Goal: Navigation & Orientation: Find specific page/section

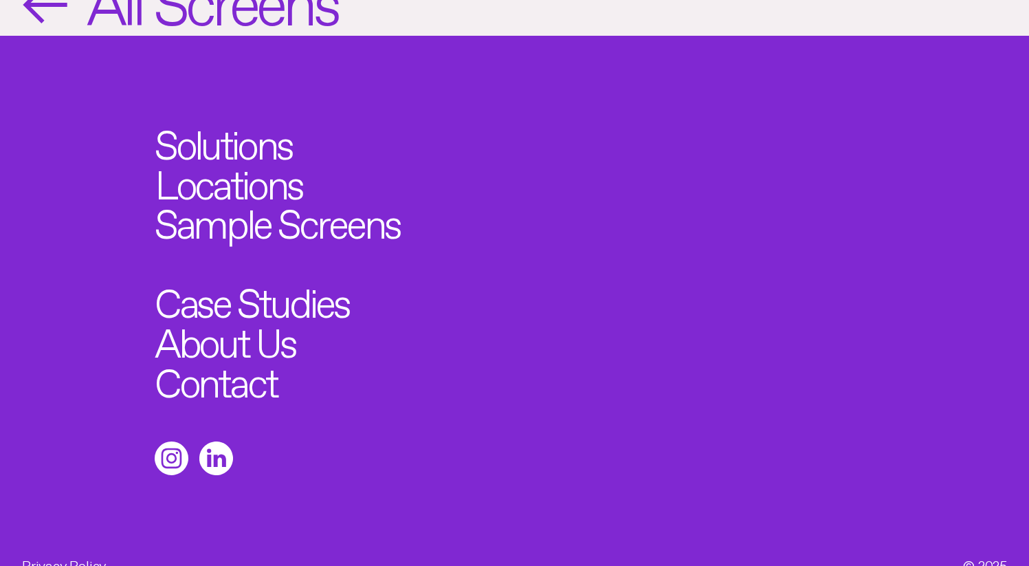
scroll to position [1636, 0]
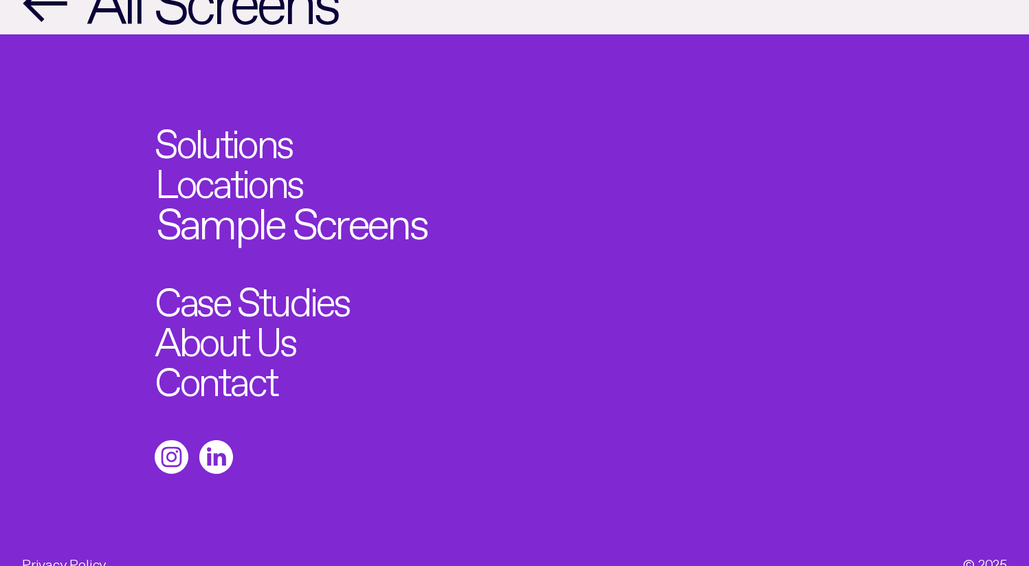
click at [236, 202] on link "Sample Screens" at bounding box center [290, 217] width 270 height 43
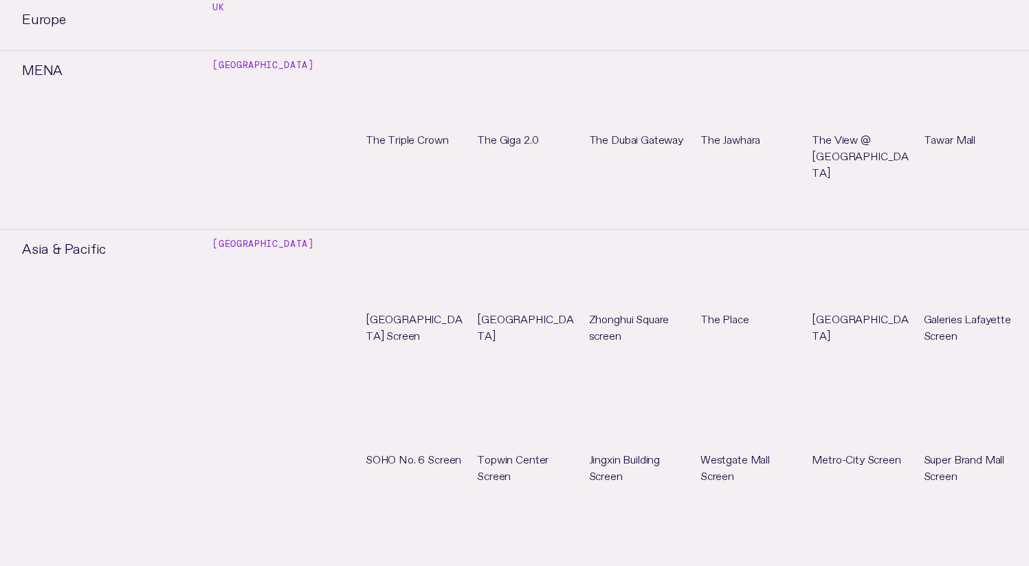
scroll to position [759, 0]
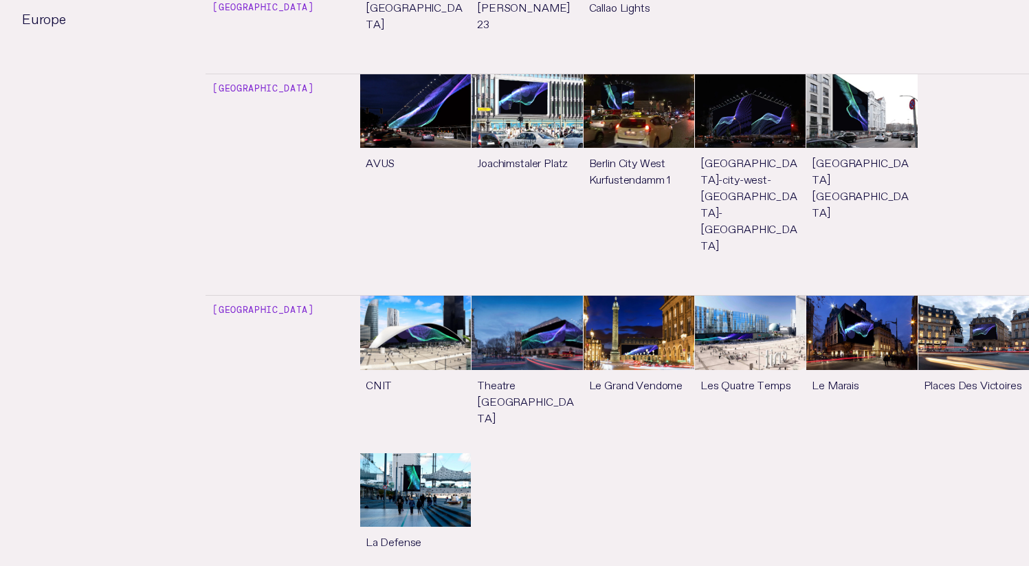
click at [403, 295] on link "See more" at bounding box center [415, 373] width 111 height 157
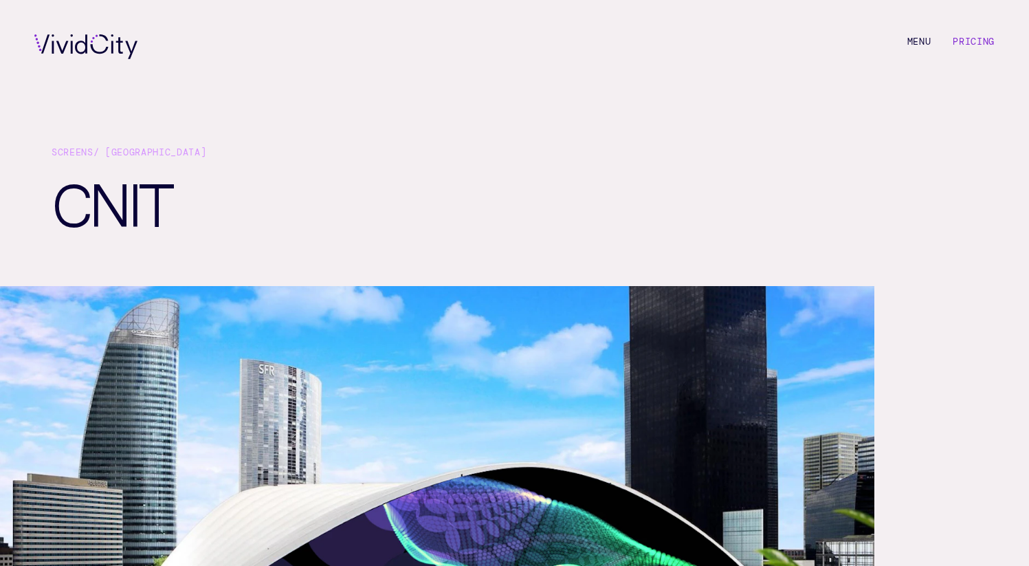
click at [972, 37] on link "Pricing" at bounding box center [973, 42] width 42 height 12
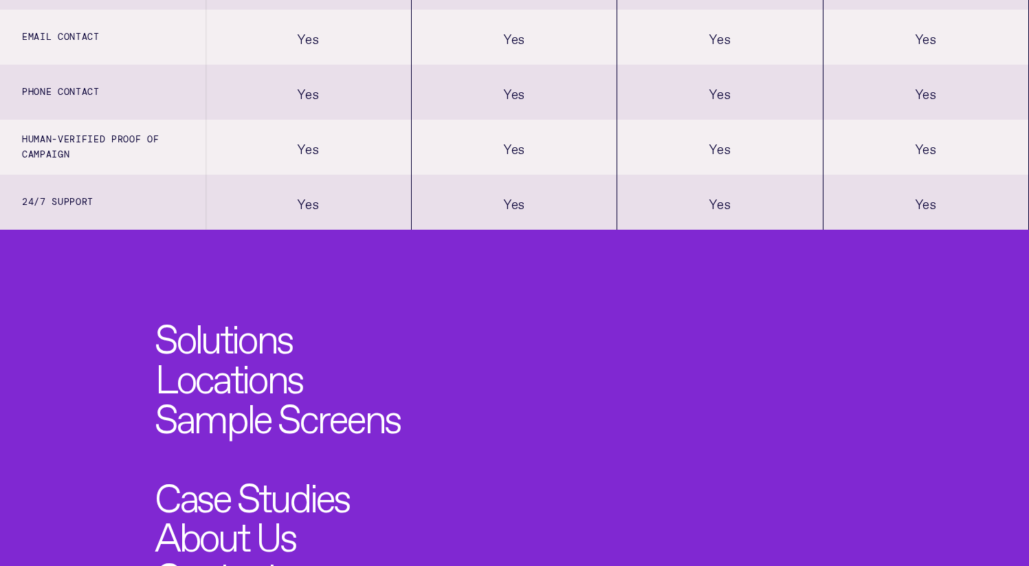
scroll to position [1565, 0]
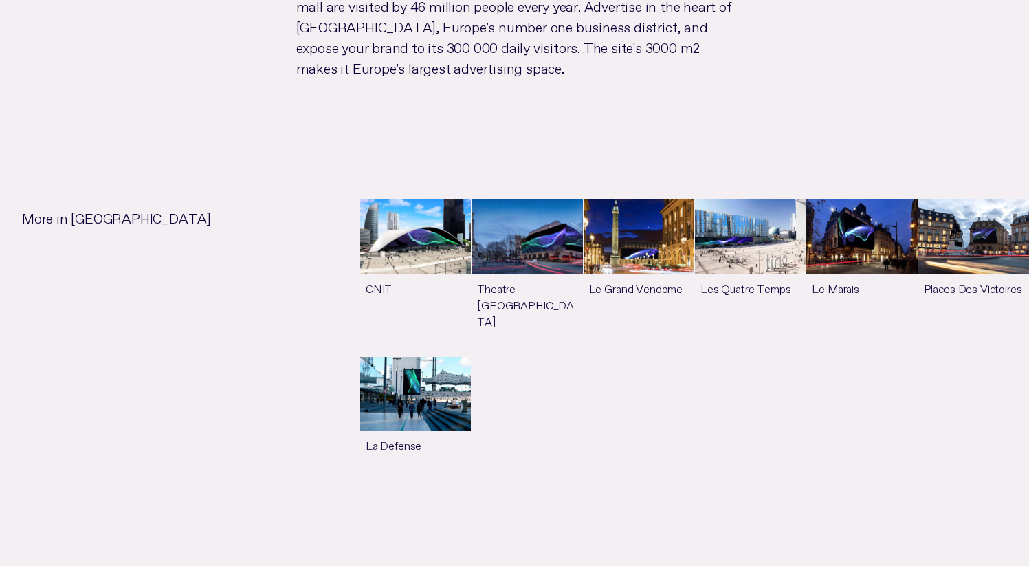
scroll to position [1017, 0]
click at [496, 226] on link "See more" at bounding box center [526, 277] width 111 height 157
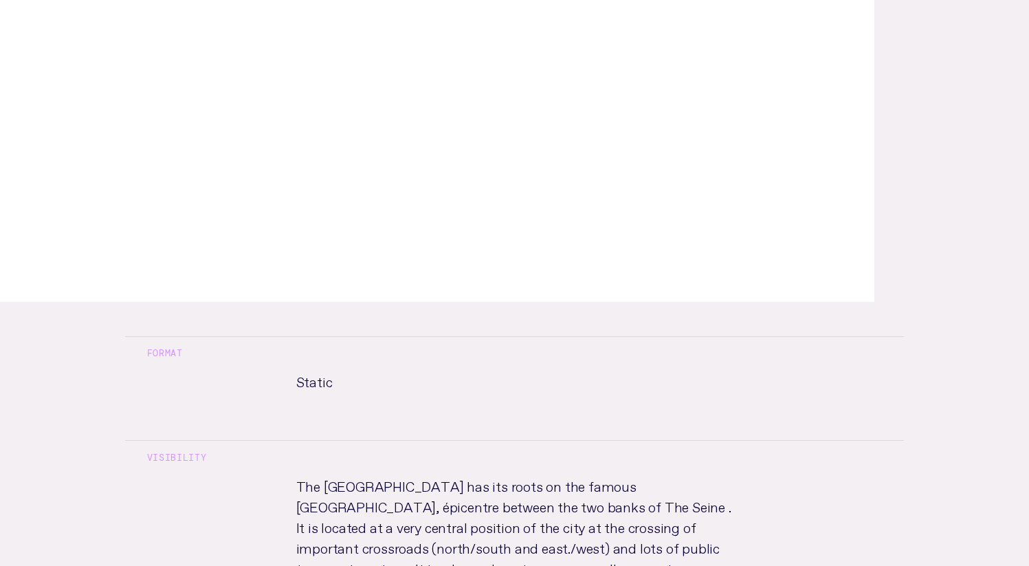
scroll to position [533, 0]
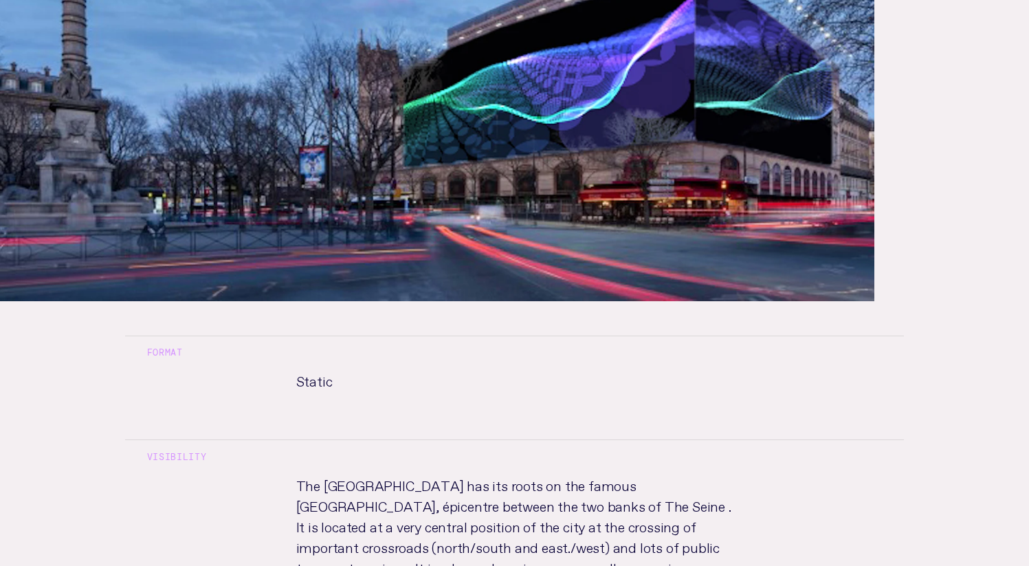
scroll to position [1017, 0]
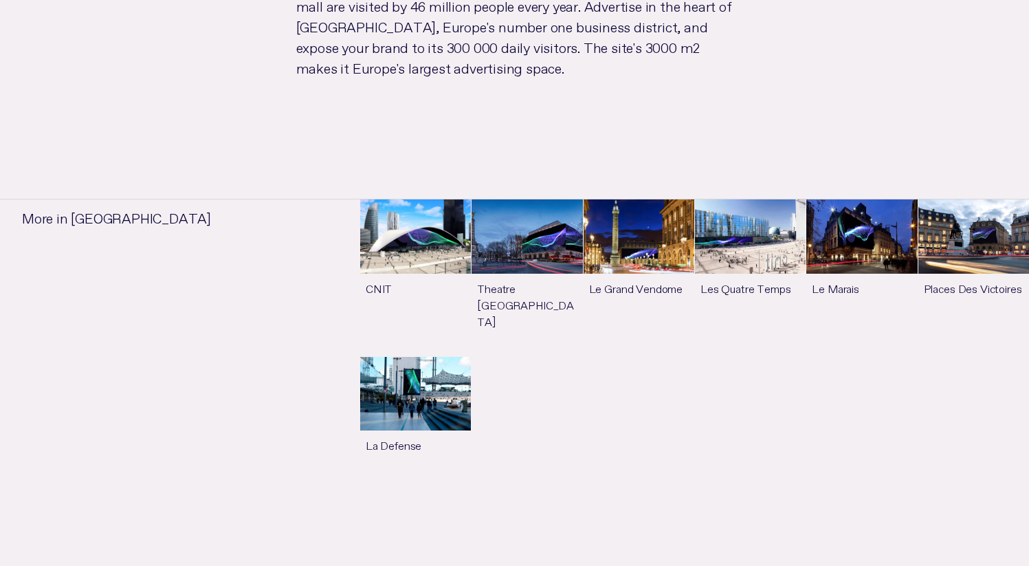
click at [605, 231] on link "See more" at bounding box center [638, 277] width 111 height 157
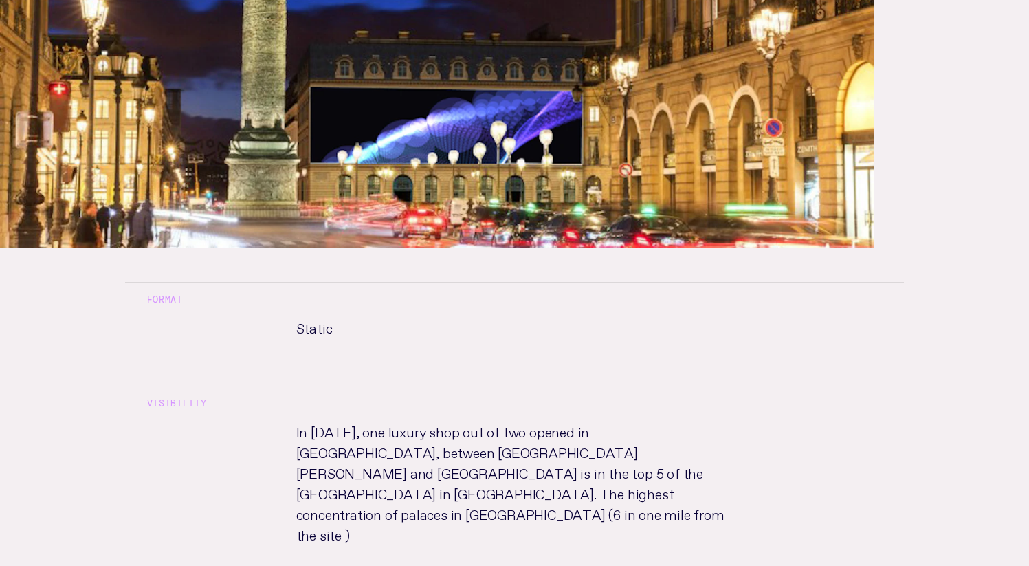
scroll to position [530, 0]
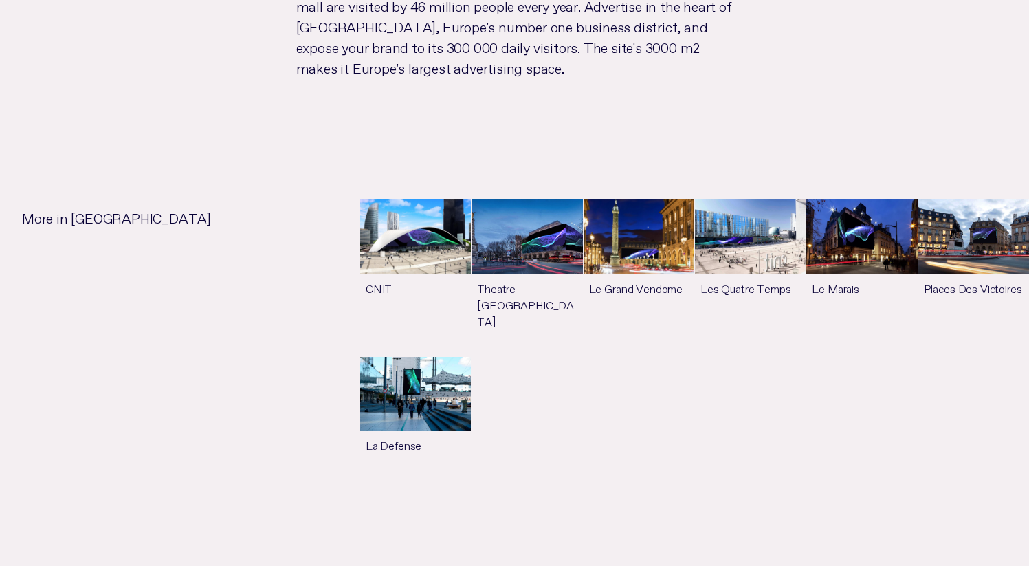
click at [423, 376] on link "See more" at bounding box center [415, 419] width 111 height 124
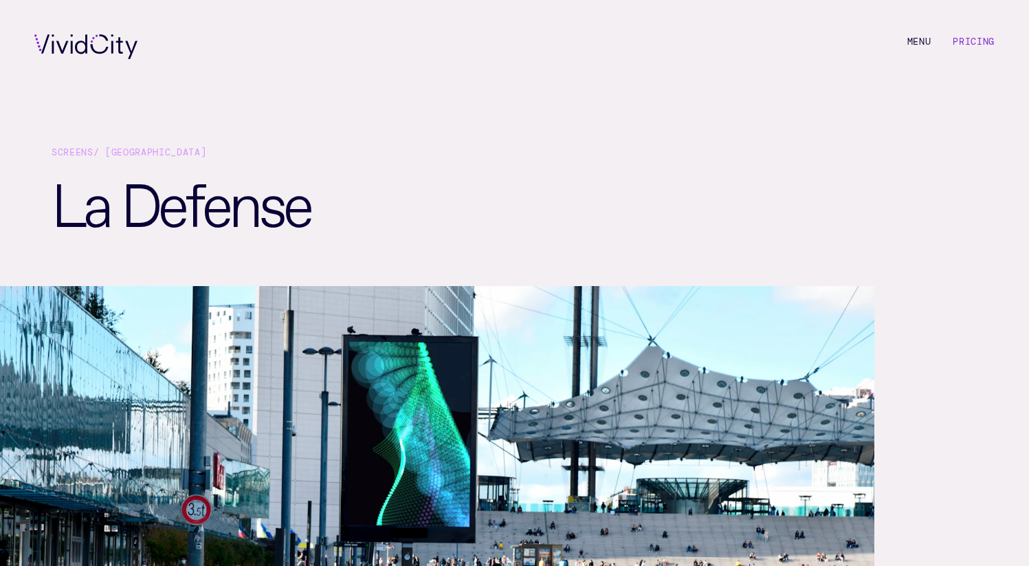
scroll to position [1017, 0]
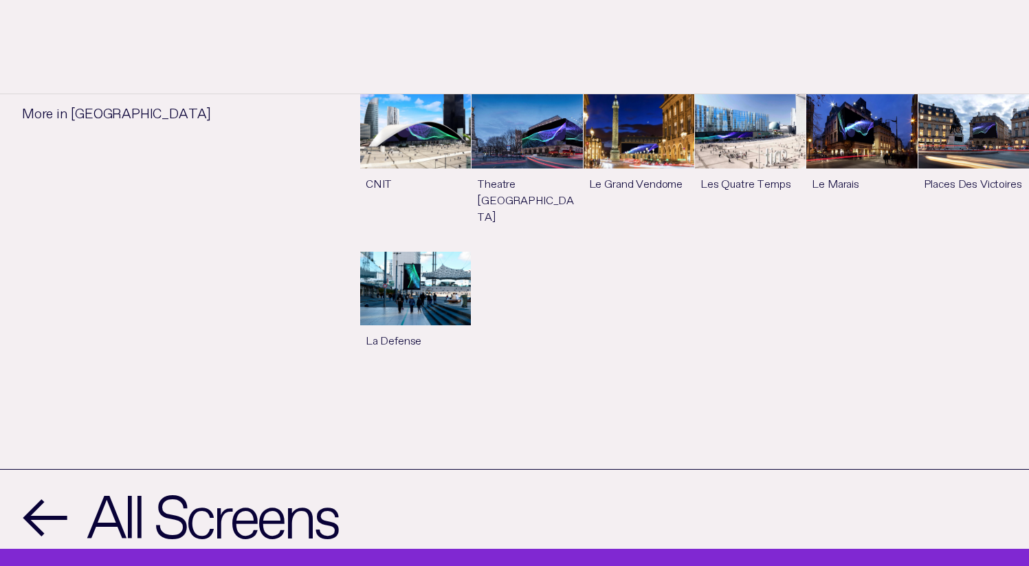
click at [746, 171] on link "See more" at bounding box center [750, 172] width 111 height 157
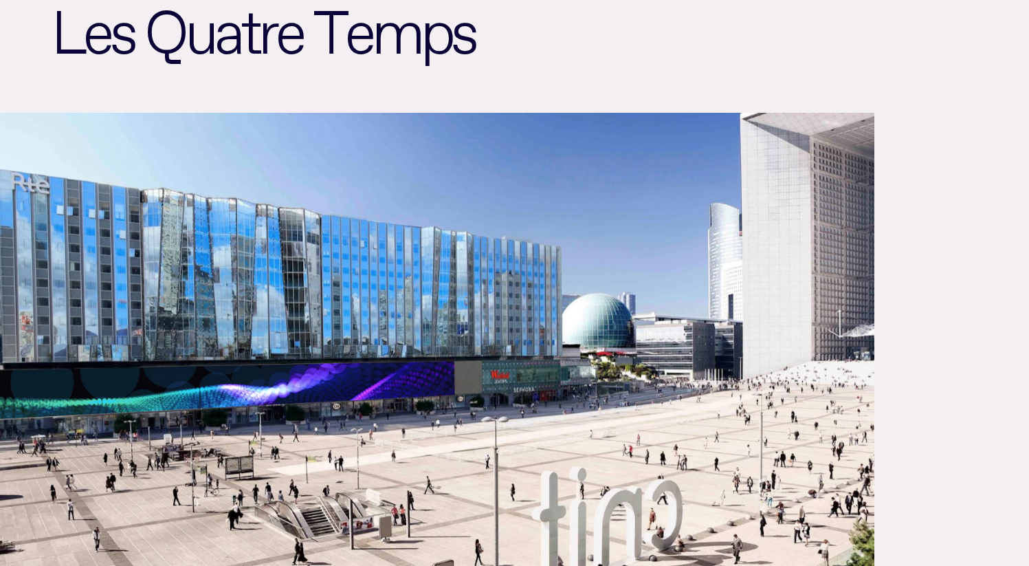
scroll to position [174, 0]
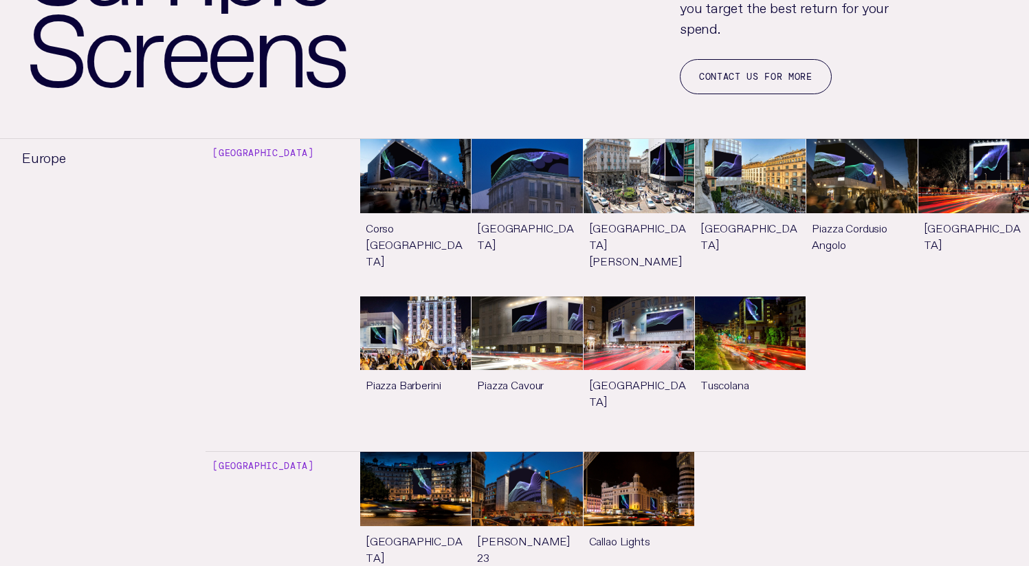
scroll to position [1636, 0]
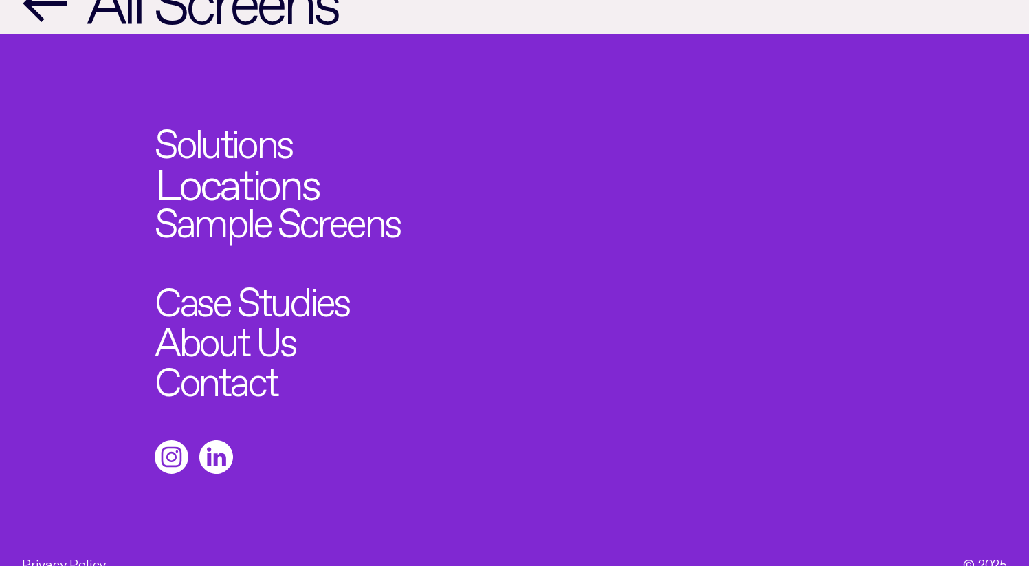
click at [223, 157] on link "Locations" at bounding box center [236, 178] width 163 height 43
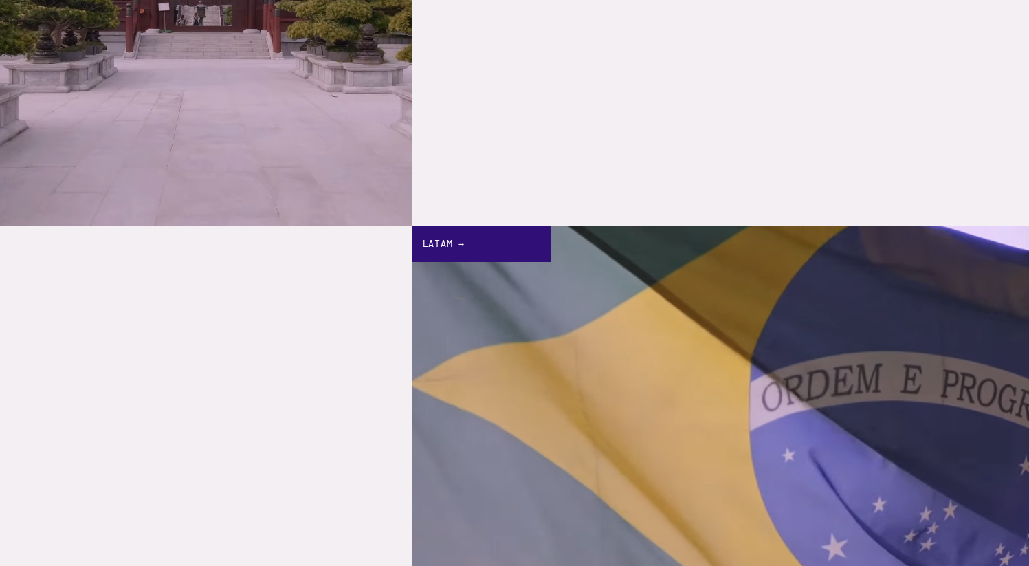
click at [302, 234] on link "LATAM" at bounding box center [206, 533] width 412 height 617
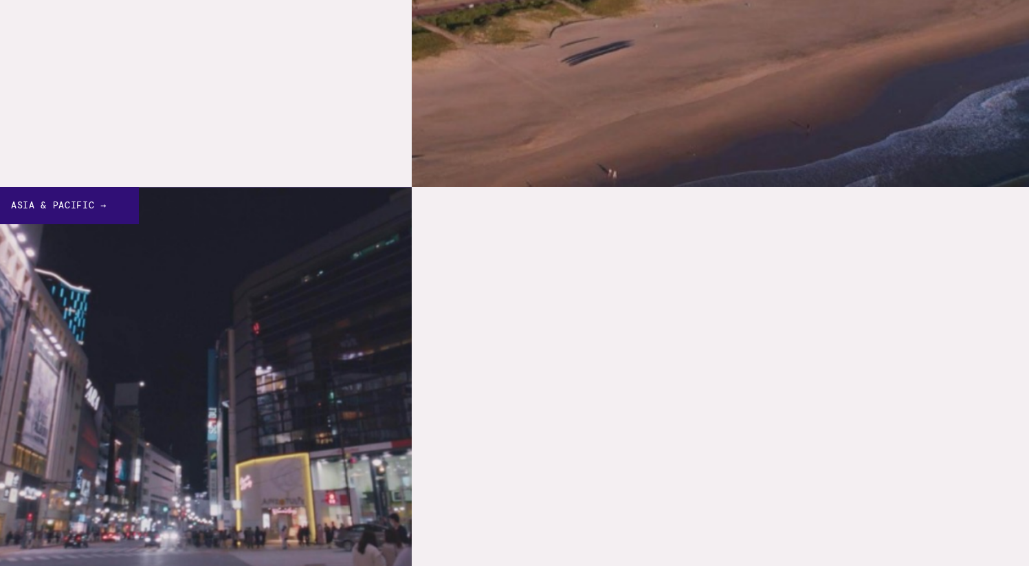
scroll to position [1823, 0]
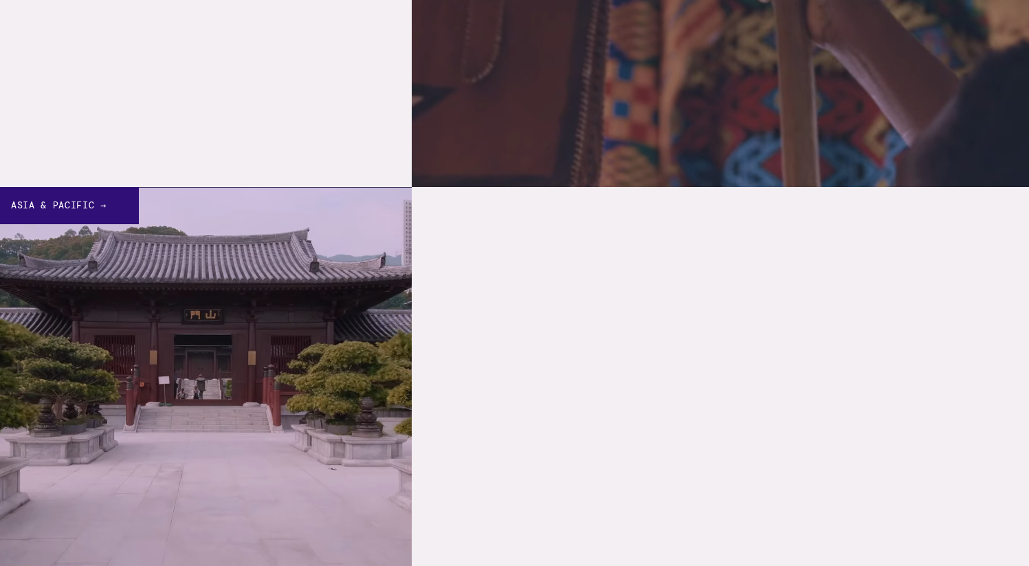
click at [67, 263] on link "Asia & Pacific →" at bounding box center [206, 393] width 412 height 412
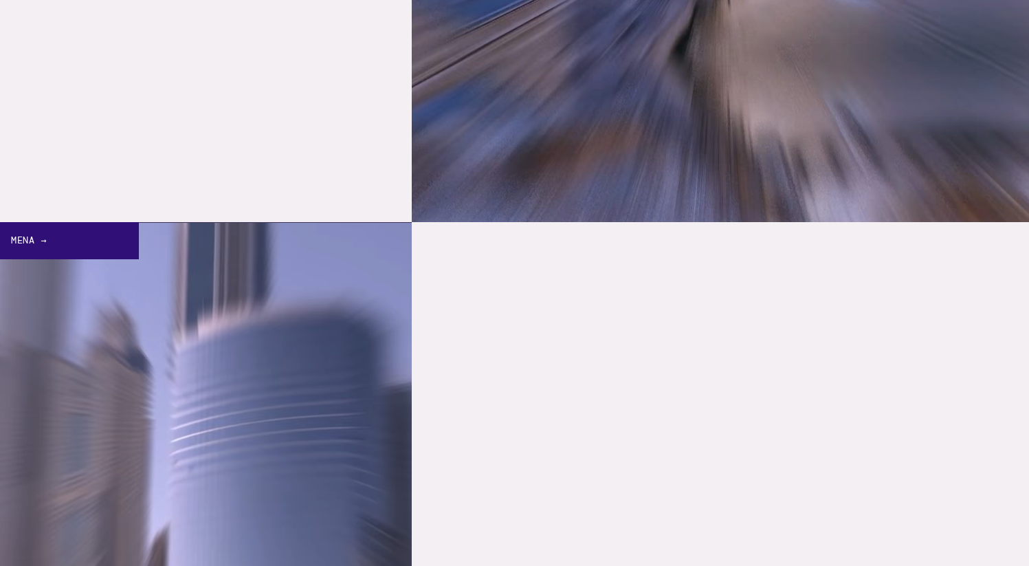
scroll to position [759, 0]
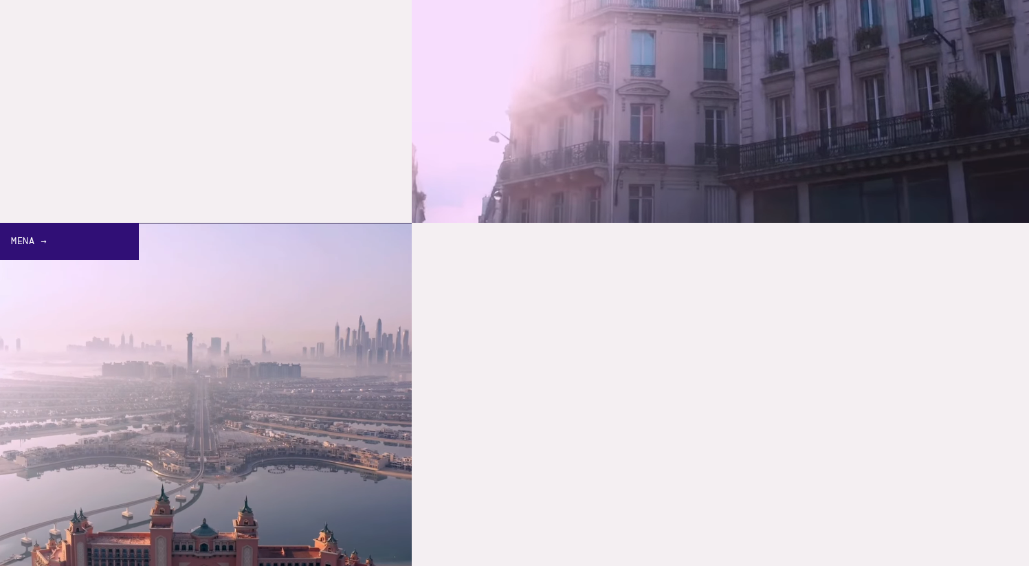
click at [125, 247] on div "MENA →" at bounding box center [69, 241] width 139 height 37
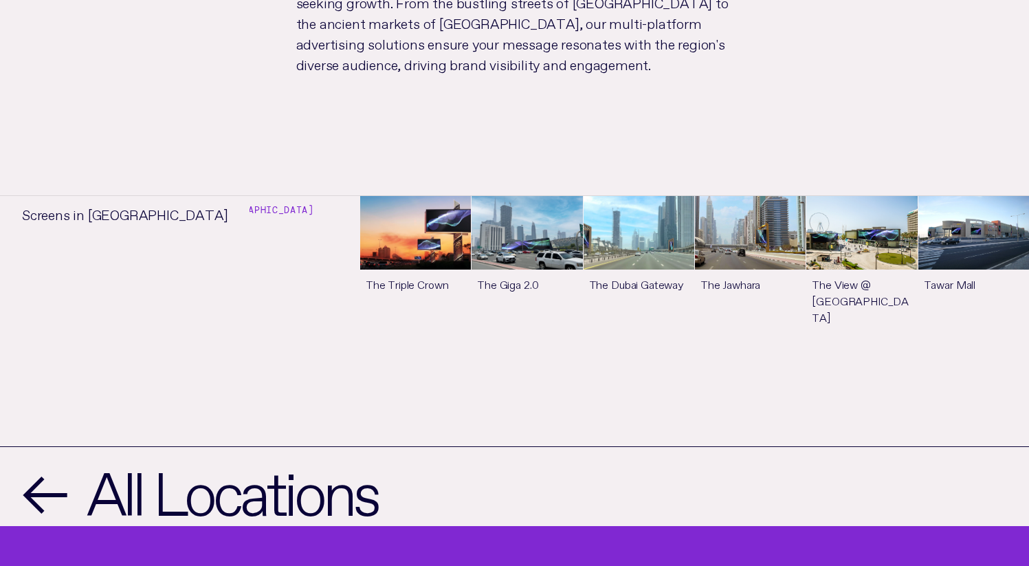
scroll to position [1016, 0]
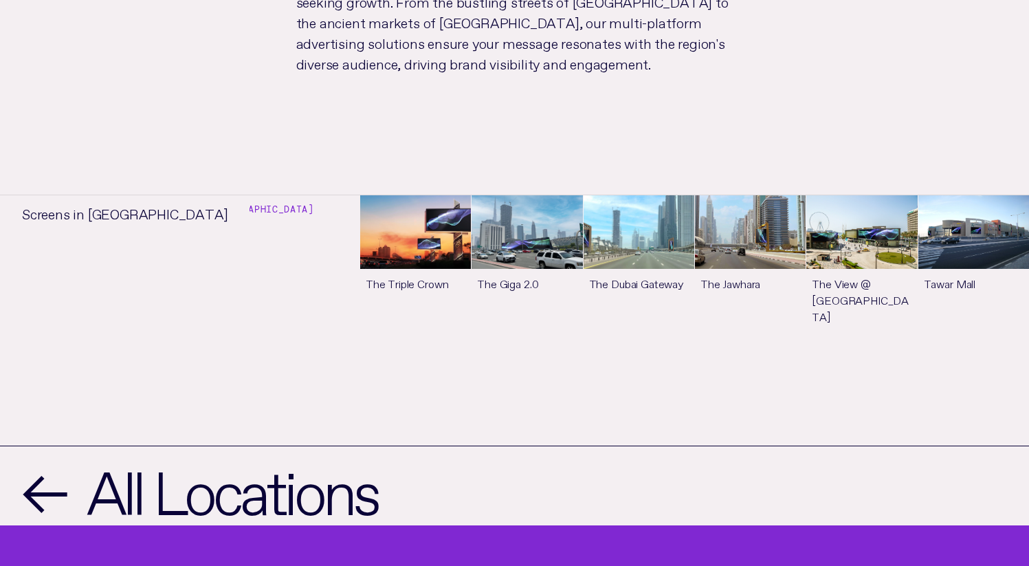
click at [429, 212] on link "See more" at bounding box center [415, 273] width 111 height 157
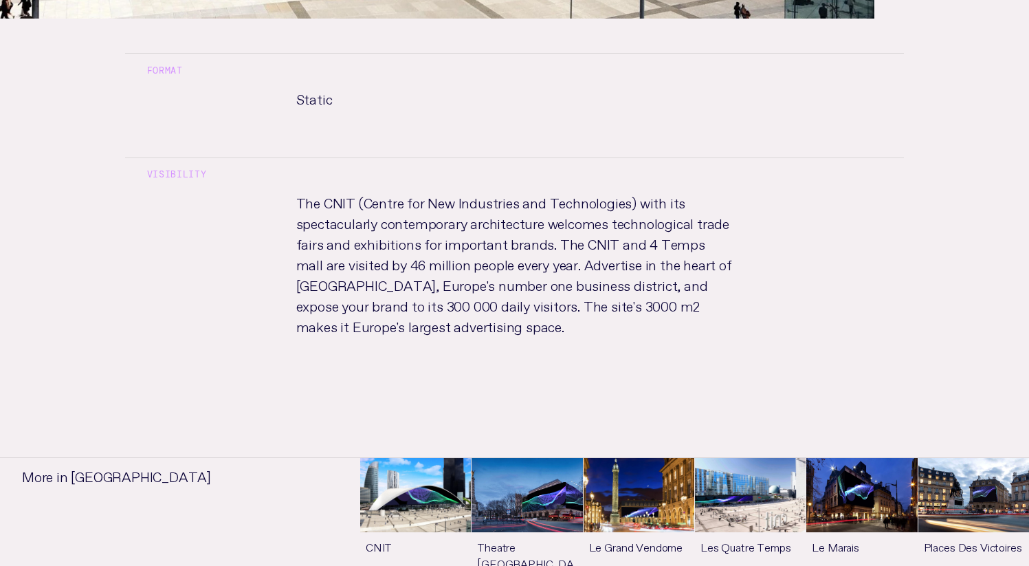
scroll to position [1636, 0]
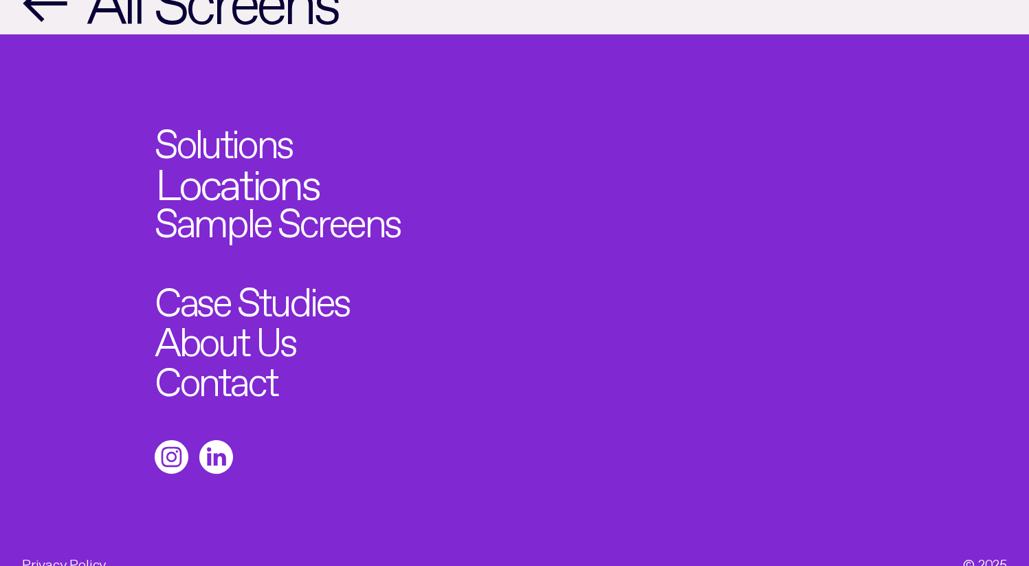
click at [218, 157] on link "Locations" at bounding box center [236, 178] width 163 height 43
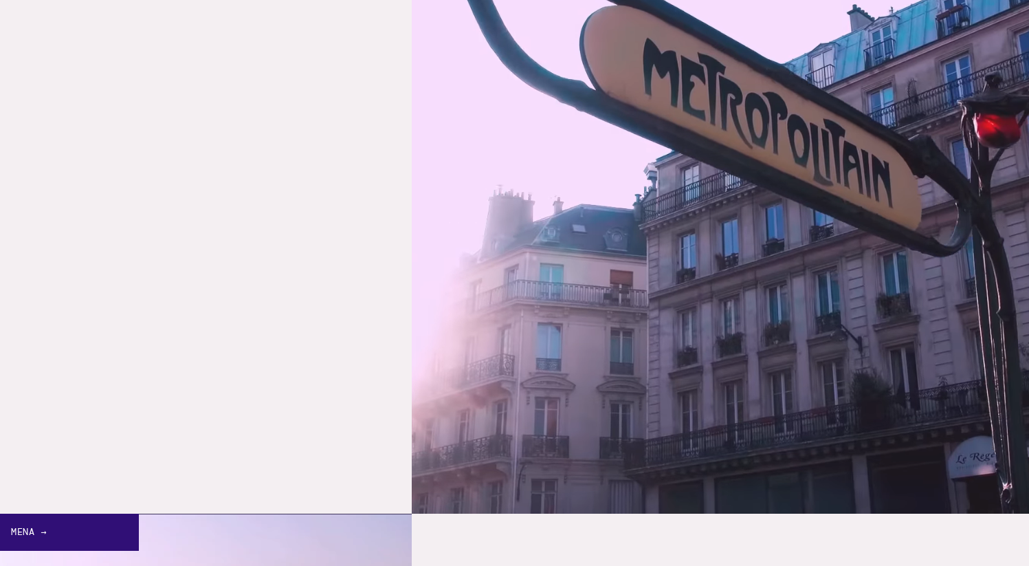
click at [541, 217] on link "Europe →" at bounding box center [720, 204] width 617 height 617
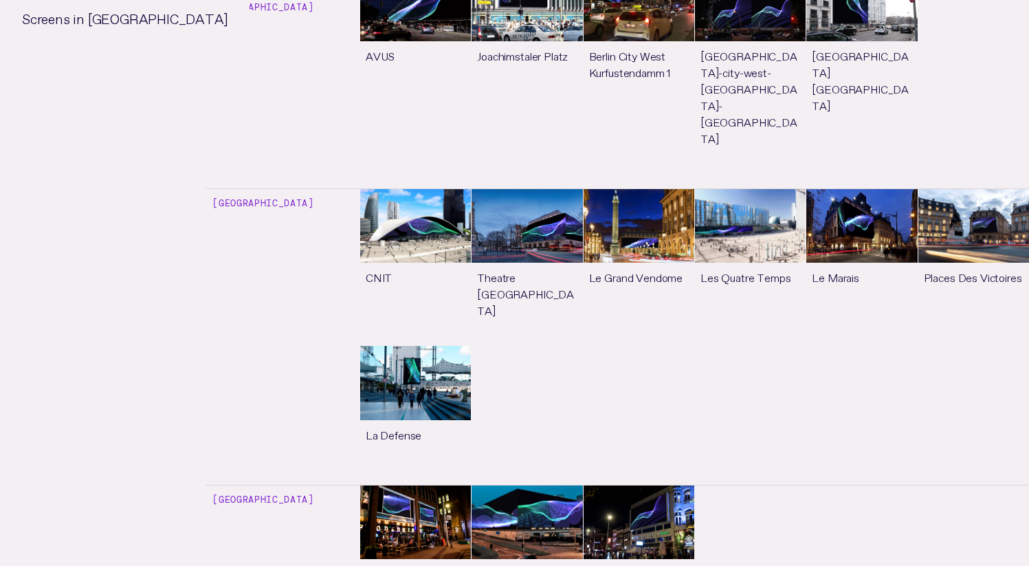
click at [425, 189] on link "See more" at bounding box center [415, 267] width 111 height 157
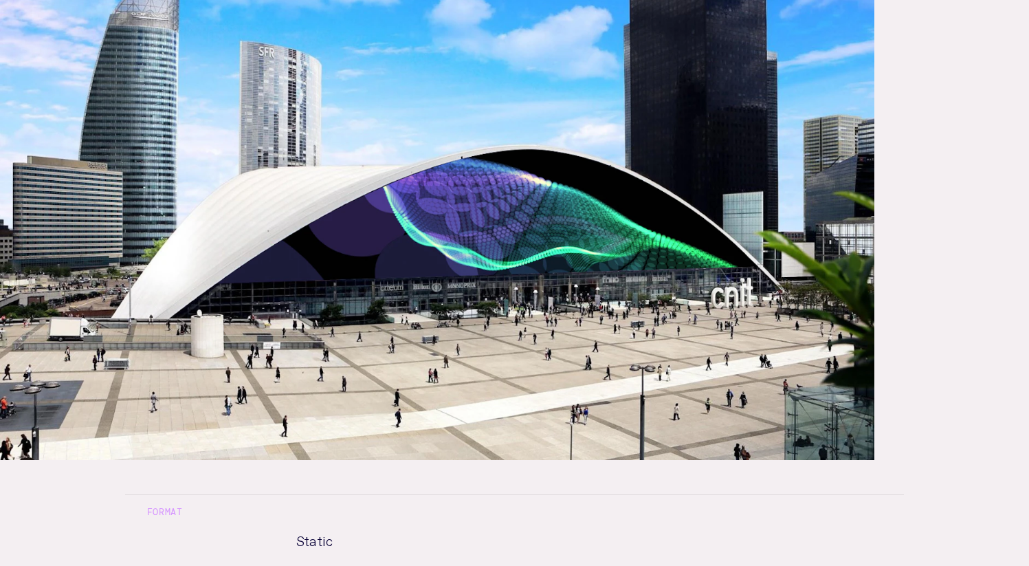
scroll to position [318, 0]
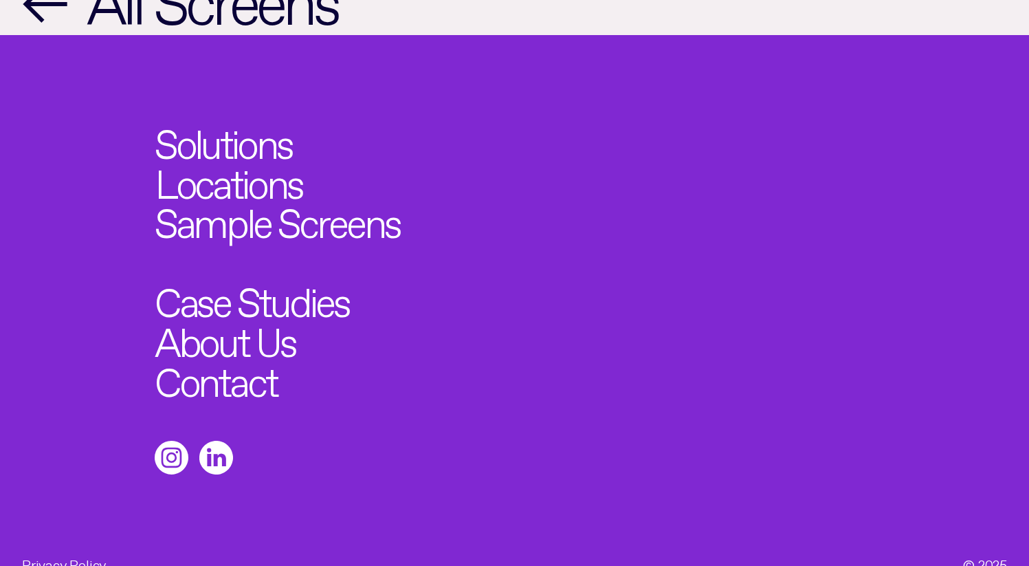
scroll to position [1636, 0]
